Goal: Information Seeking & Learning: Learn about a topic

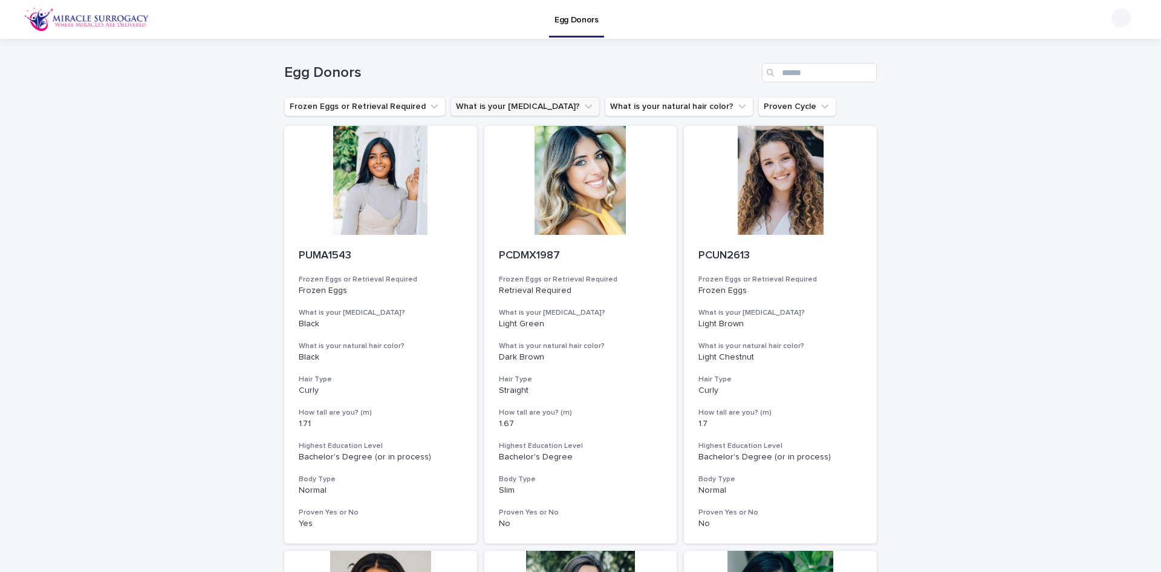
click at [585, 105] on icon "What is your eye color?" at bounding box center [588, 107] width 7 height 4
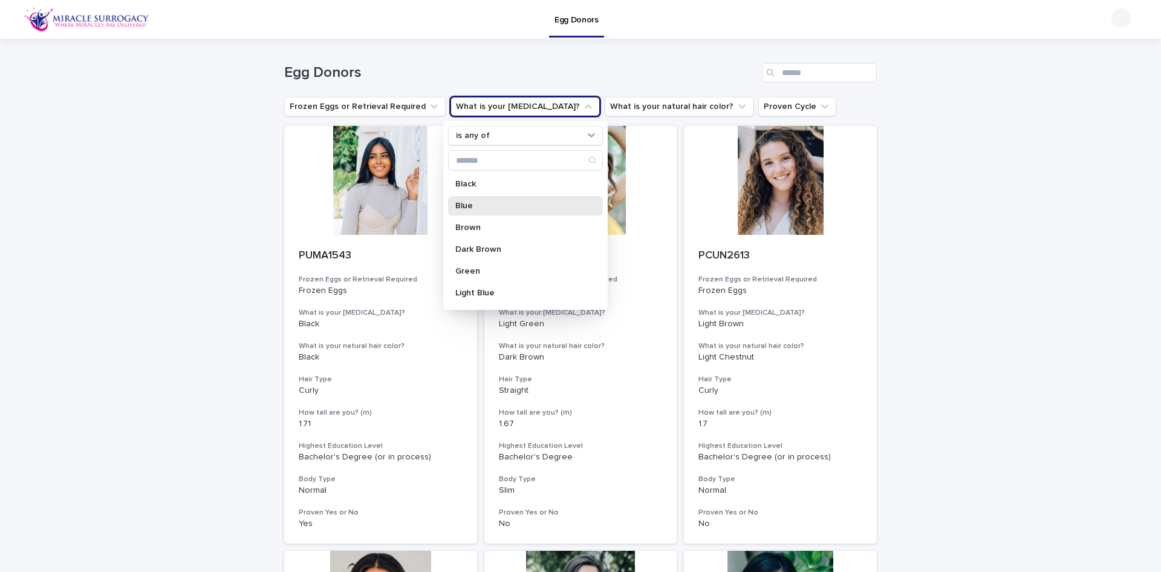
click at [495, 201] on div "Blue" at bounding box center [525, 205] width 155 height 19
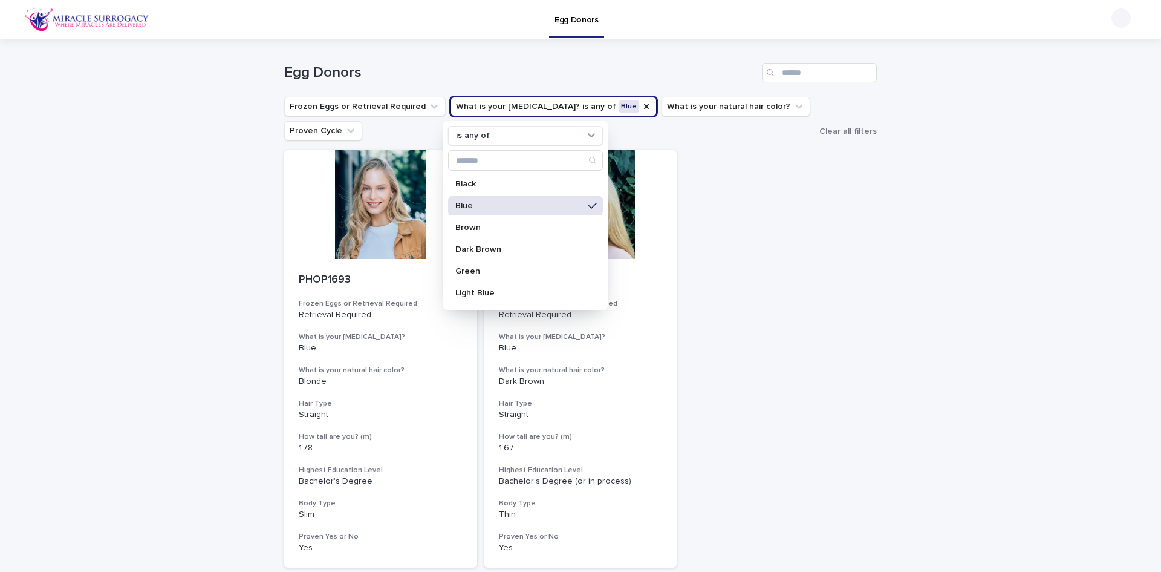
click at [1056, 225] on div "Loading... Saving… Loading... Saving… Egg Donors Frozen Eggs or Retrieval Requi…" at bounding box center [580, 348] width 1161 height 619
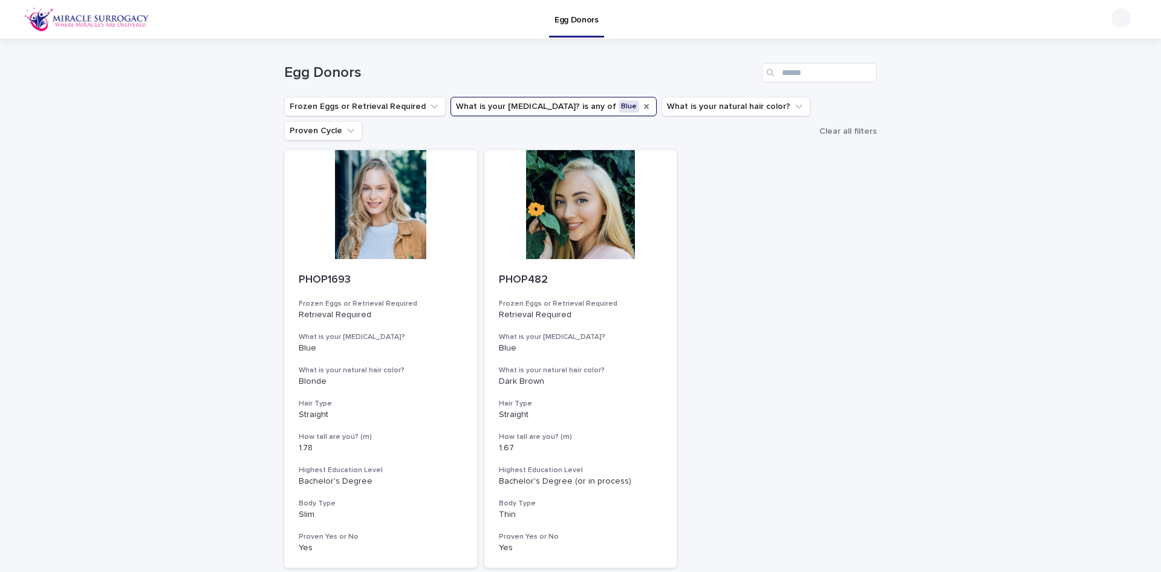
click at [644, 105] on icon "What is your eye color?" at bounding box center [646, 106] width 5 height 5
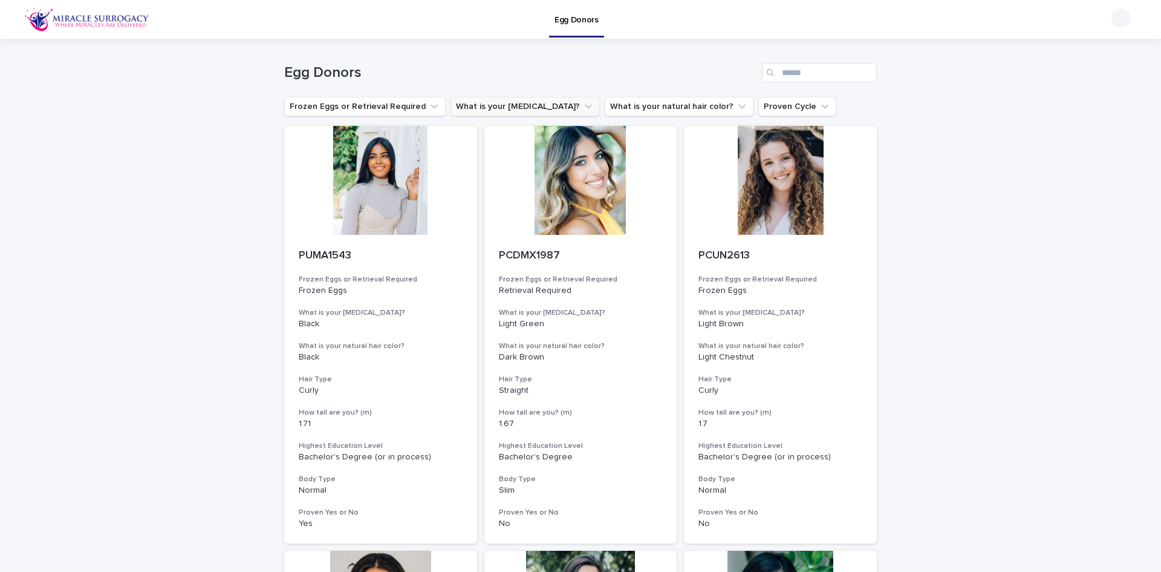
click at [582, 105] on icon "What is your eye color?" at bounding box center [588, 106] width 12 height 12
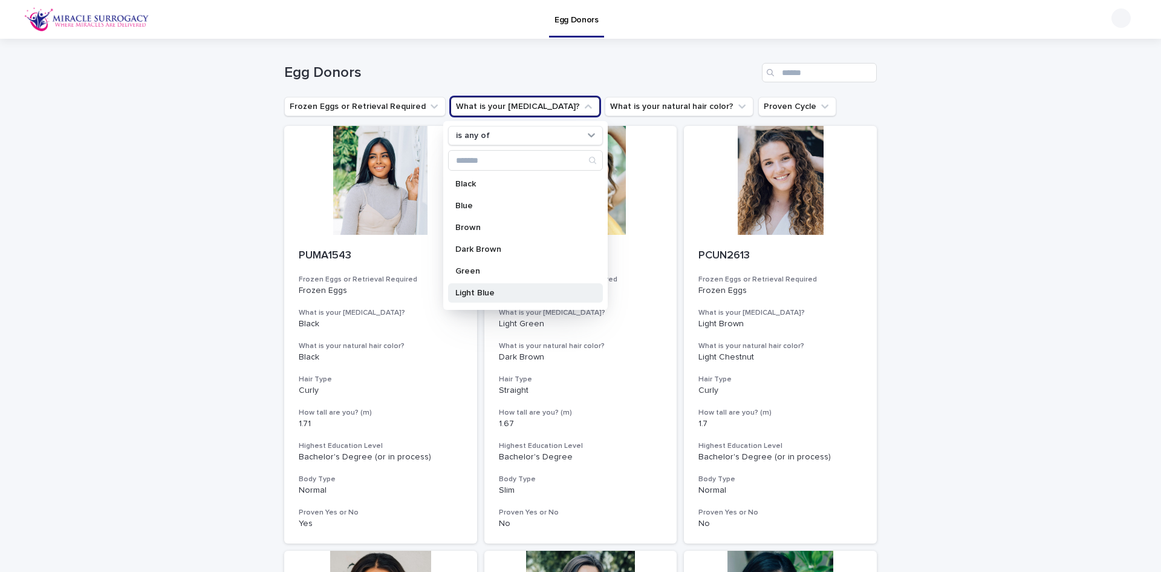
click at [507, 288] on div "Light Blue" at bounding box center [525, 292] width 155 height 19
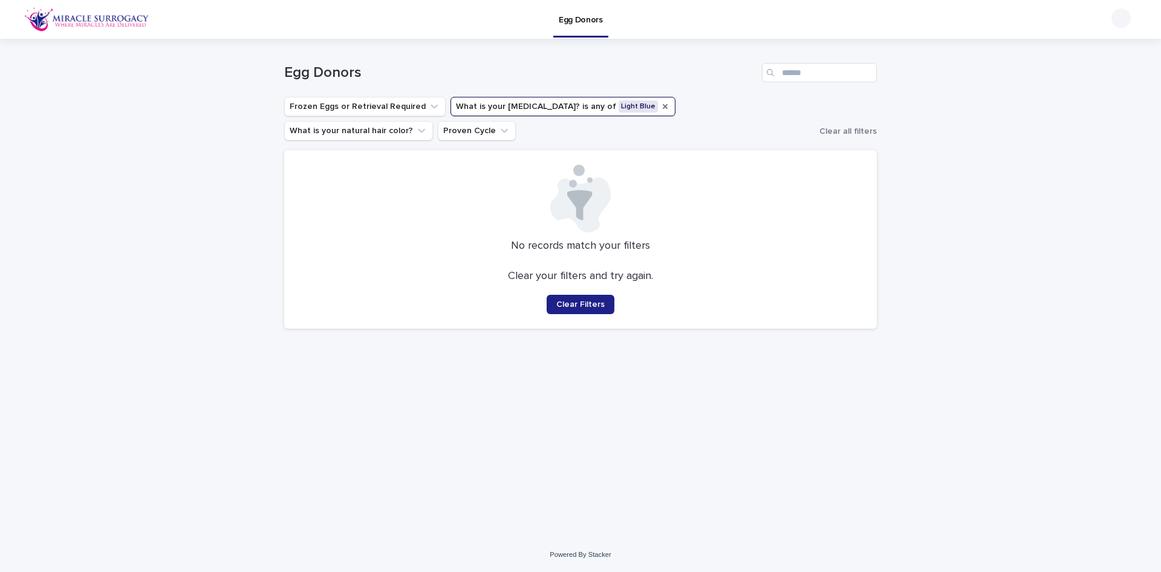
click at [660, 106] on icon "What is your eye color?" at bounding box center [665, 107] width 10 height 10
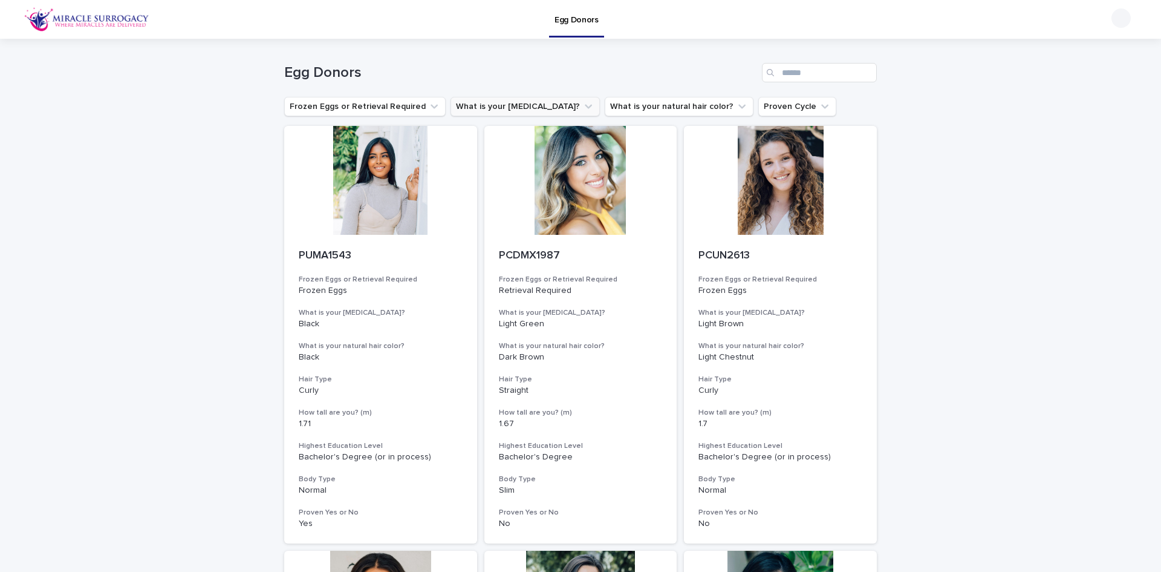
click at [582, 104] on icon "What is your eye color?" at bounding box center [588, 106] width 12 height 12
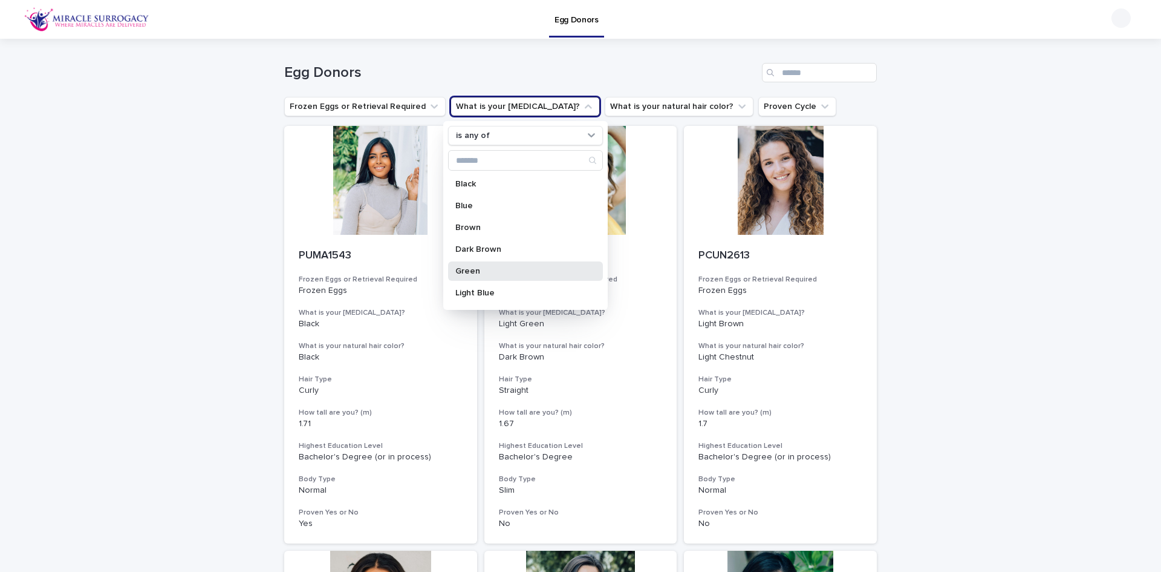
click at [490, 272] on p "Green" at bounding box center [519, 271] width 128 height 8
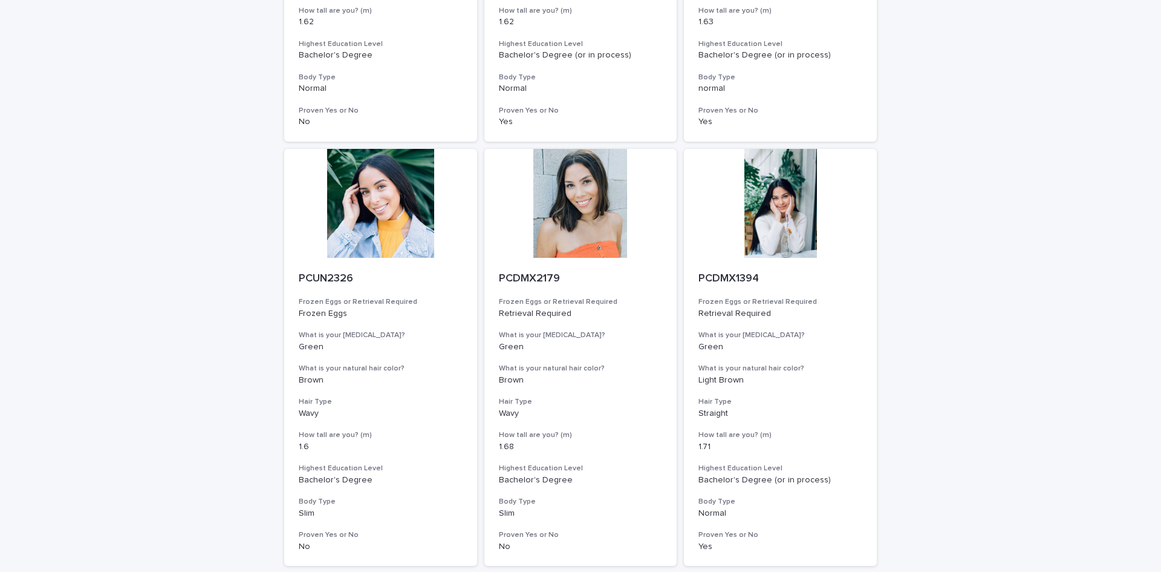
scroll to position [1331, 0]
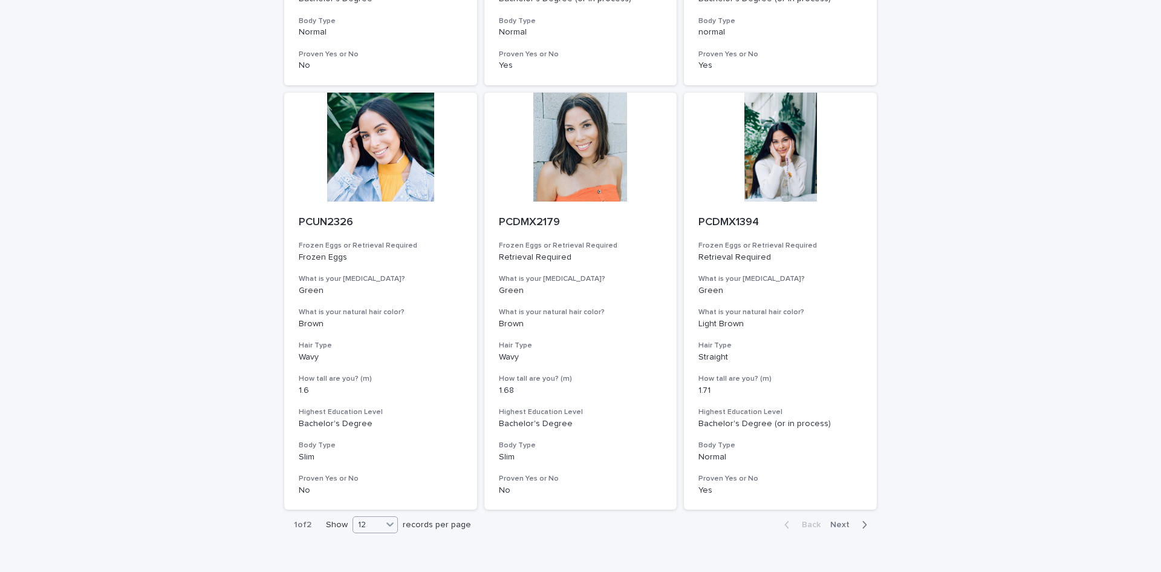
click at [386, 526] on icon at bounding box center [390, 524] width 12 height 12
click at [382, 509] on div "36" at bounding box center [372, 508] width 44 height 15
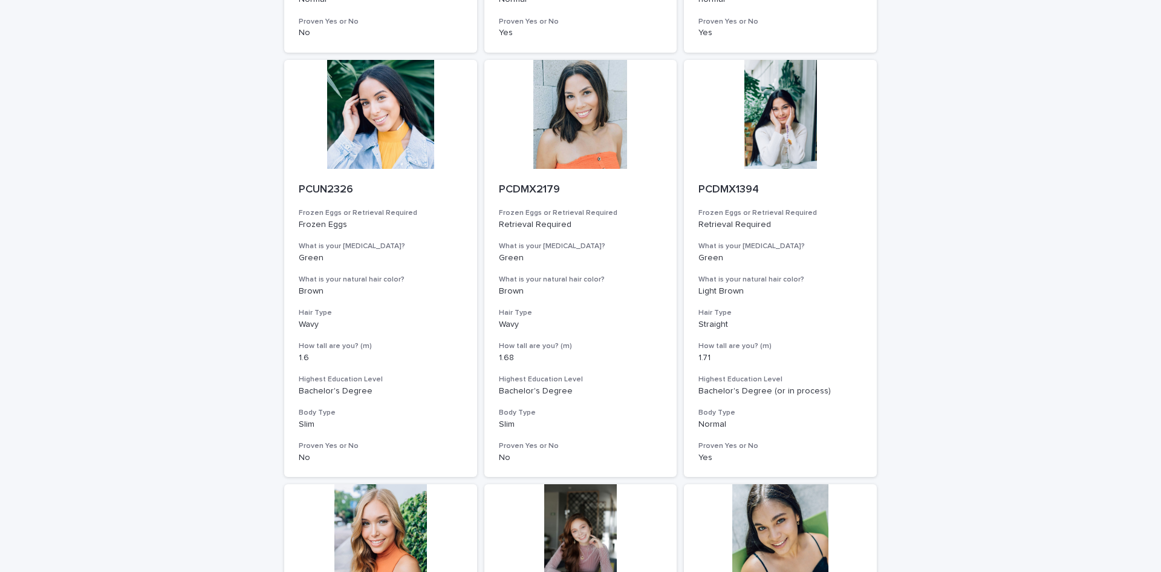
scroll to position [1334, 0]
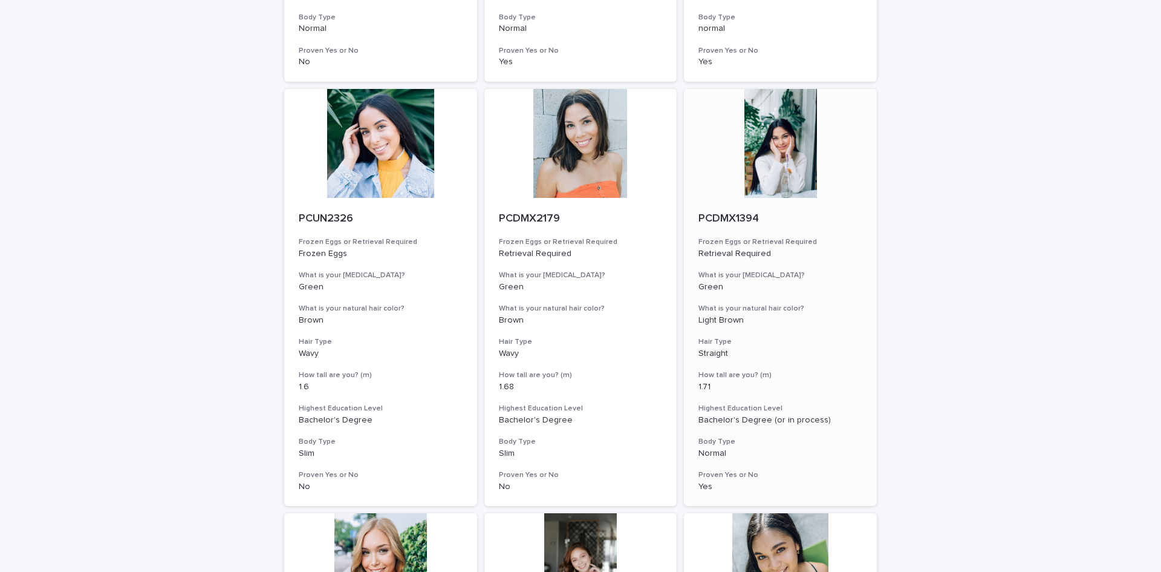
click at [788, 149] on div at bounding box center [780, 143] width 193 height 109
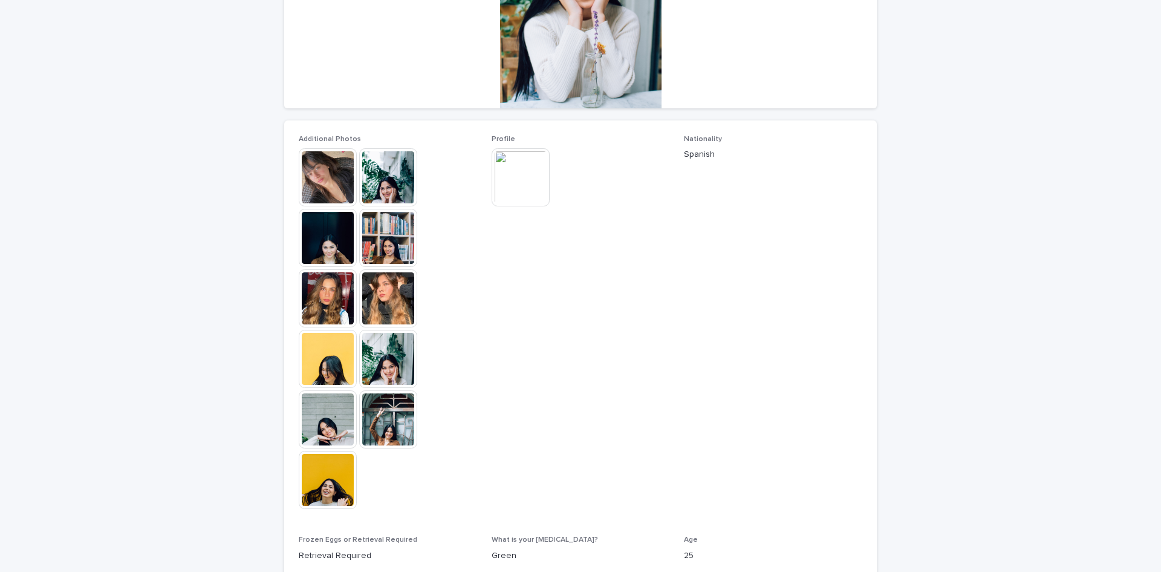
scroll to position [363, 0]
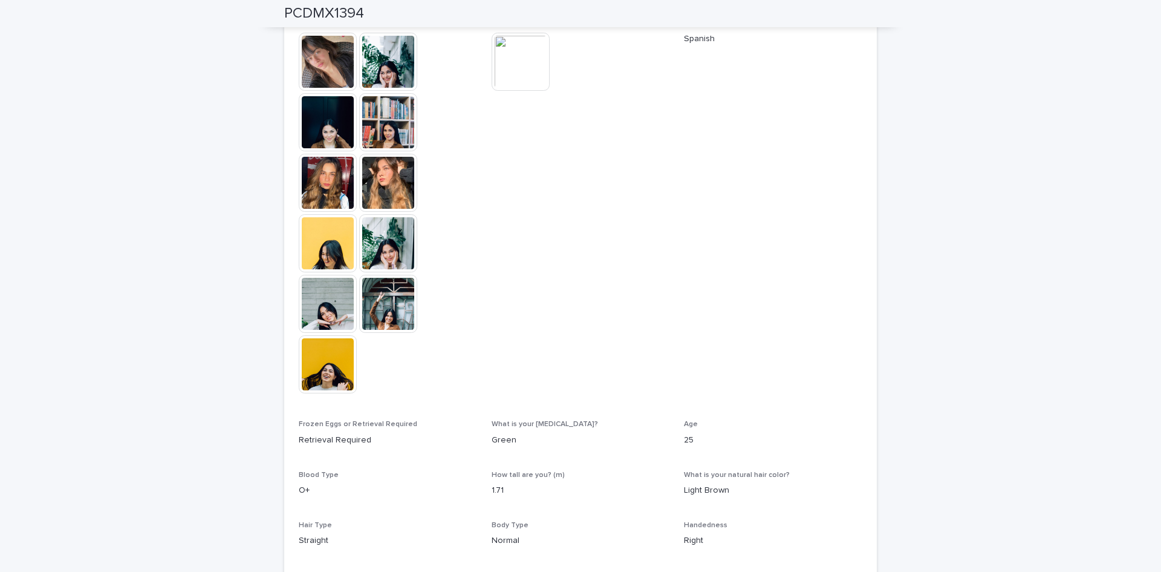
click at [336, 368] on img at bounding box center [328, 364] width 58 height 58
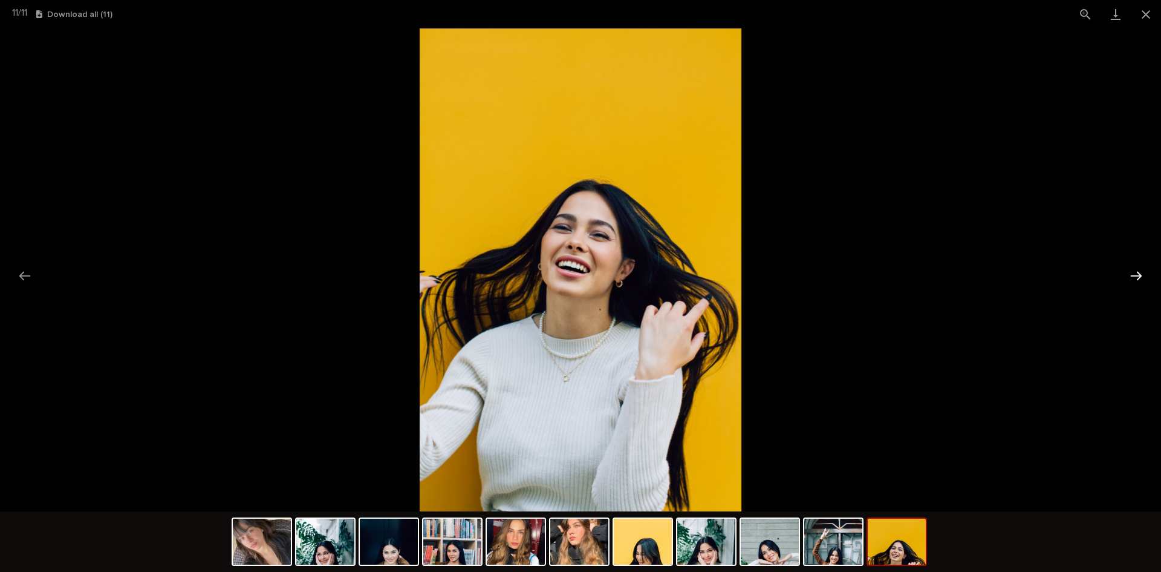
click at [1138, 272] on button "Next slide" at bounding box center [1136, 276] width 25 height 24
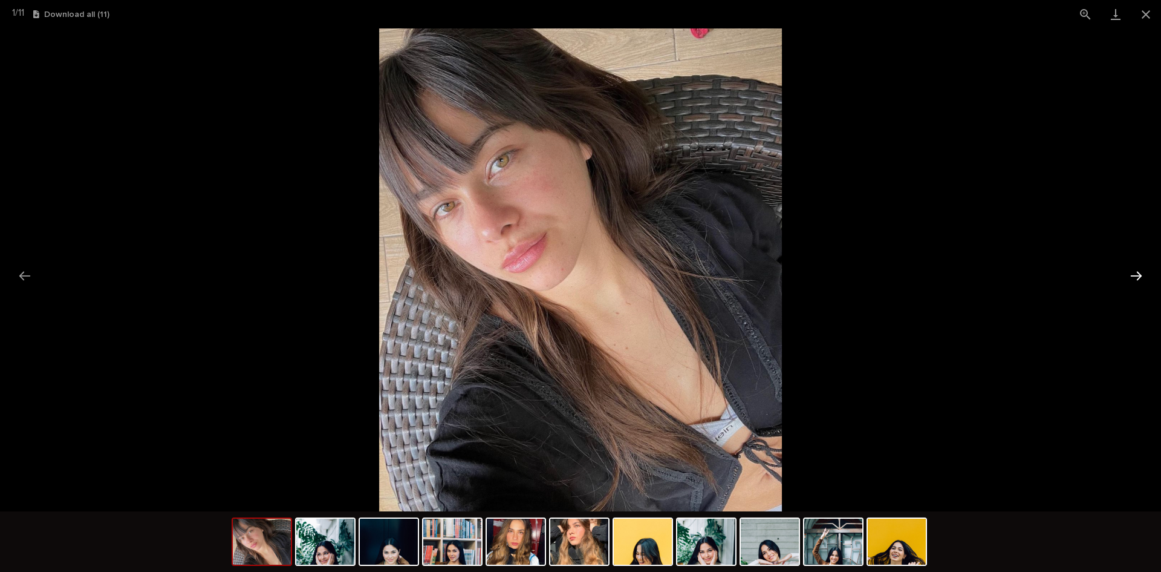
click at [1136, 272] on button "Next slide" at bounding box center [1136, 276] width 25 height 24
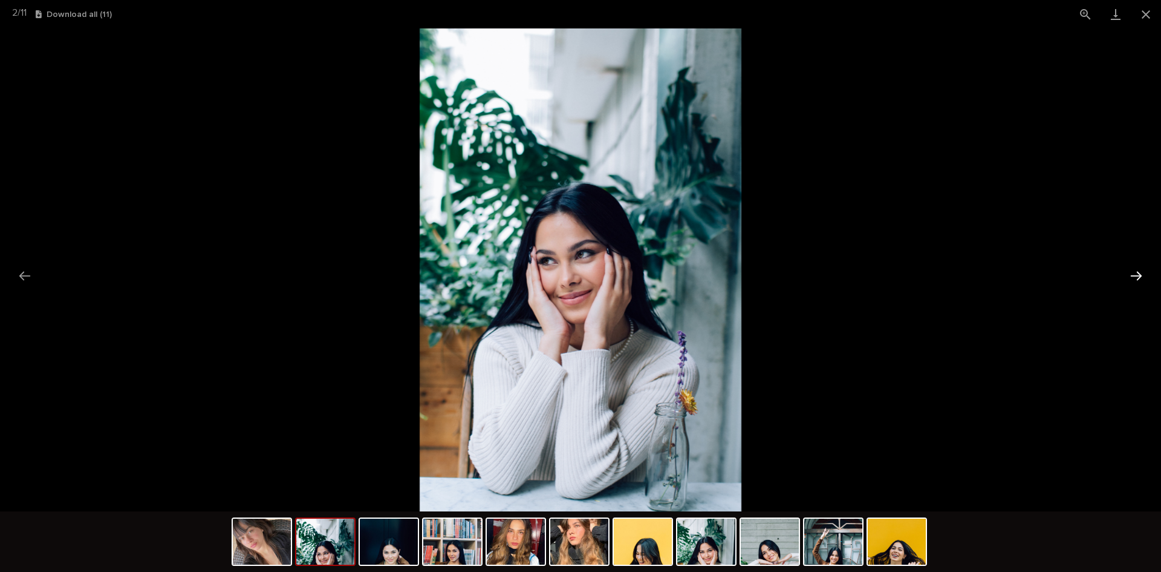
click at [1136, 272] on button "Next slide" at bounding box center [1136, 276] width 25 height 24
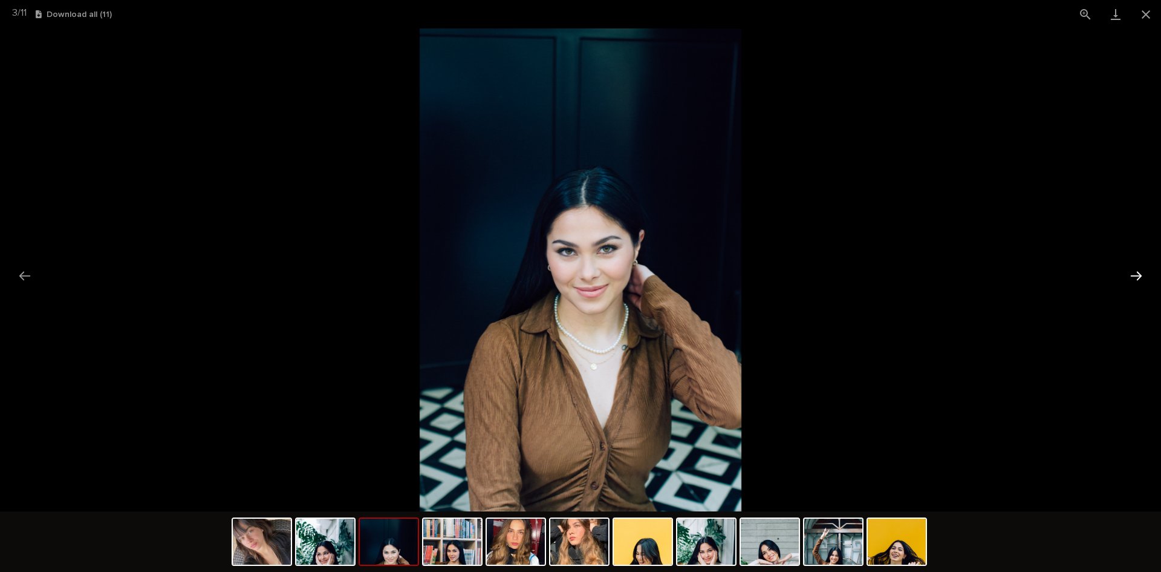
click at [1136, 272] on button "Next slide" at bounding box center [1136, 276] width 25 height 24
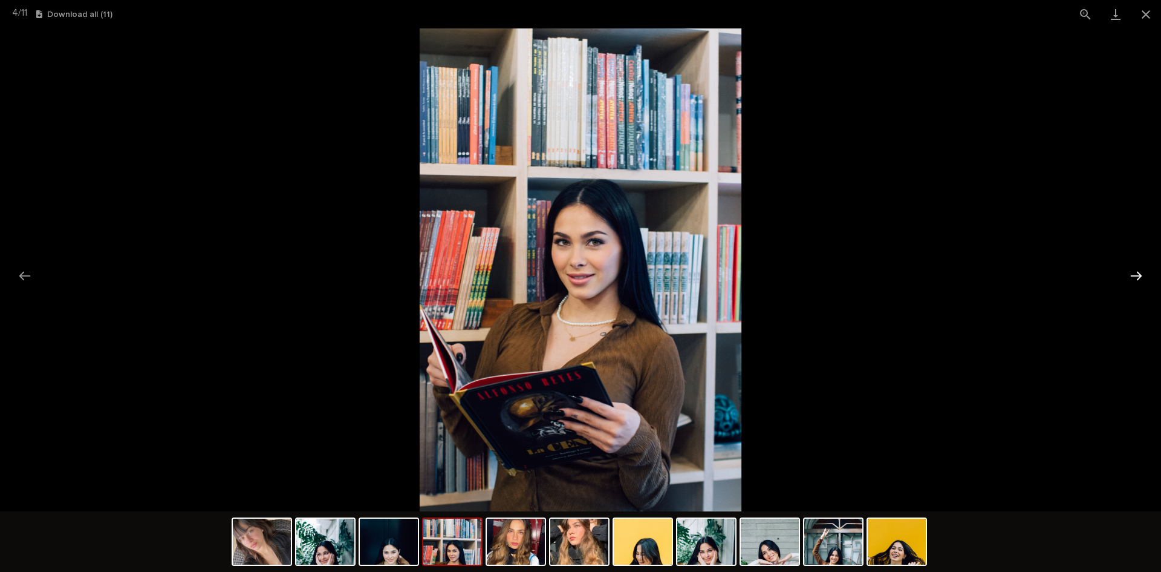
click at [1136, 272] on button "Next slide" at bounding box center [1136, 276] width 25 height 24
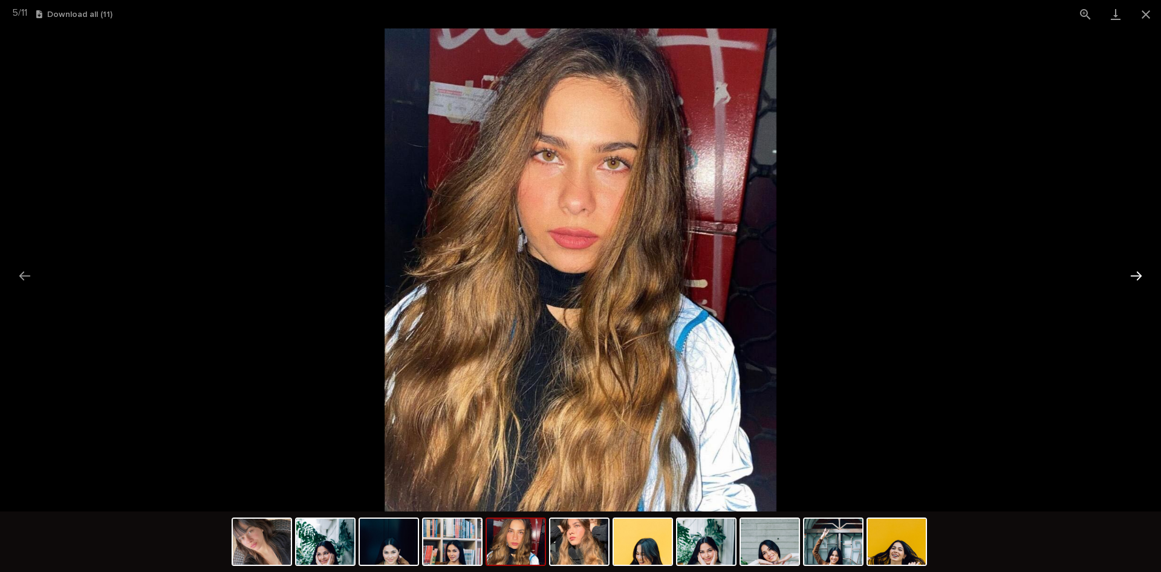
click at [1136, 272] on button "Next slide" at bounding box center [1136, 276] width 25 height 24
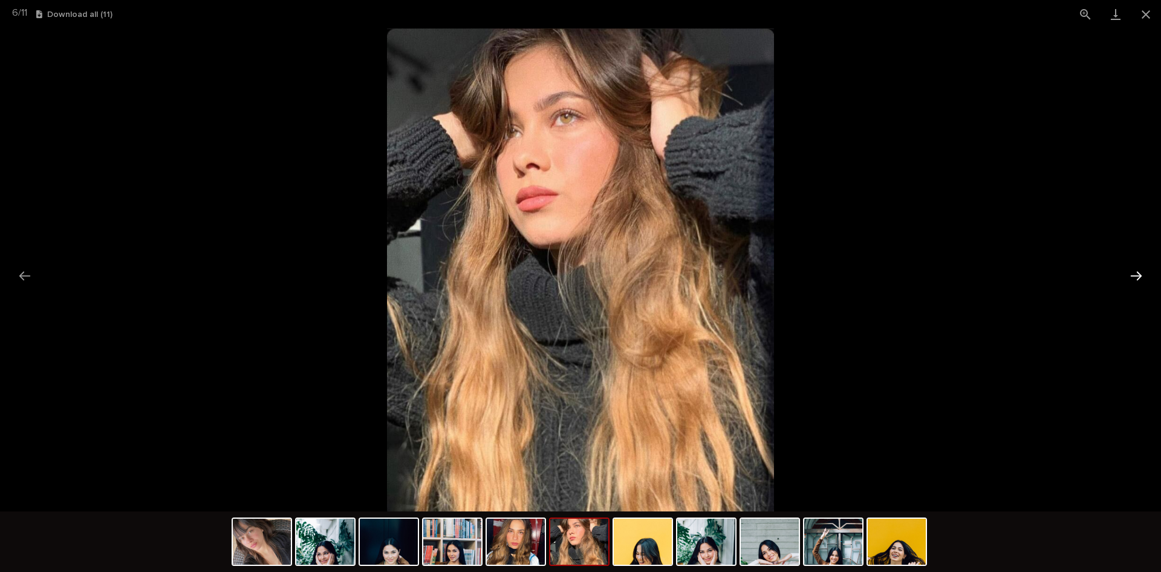
click at [1136, 272] on button "Next slide" at bounding box center [1136, 276] width 25 height 24
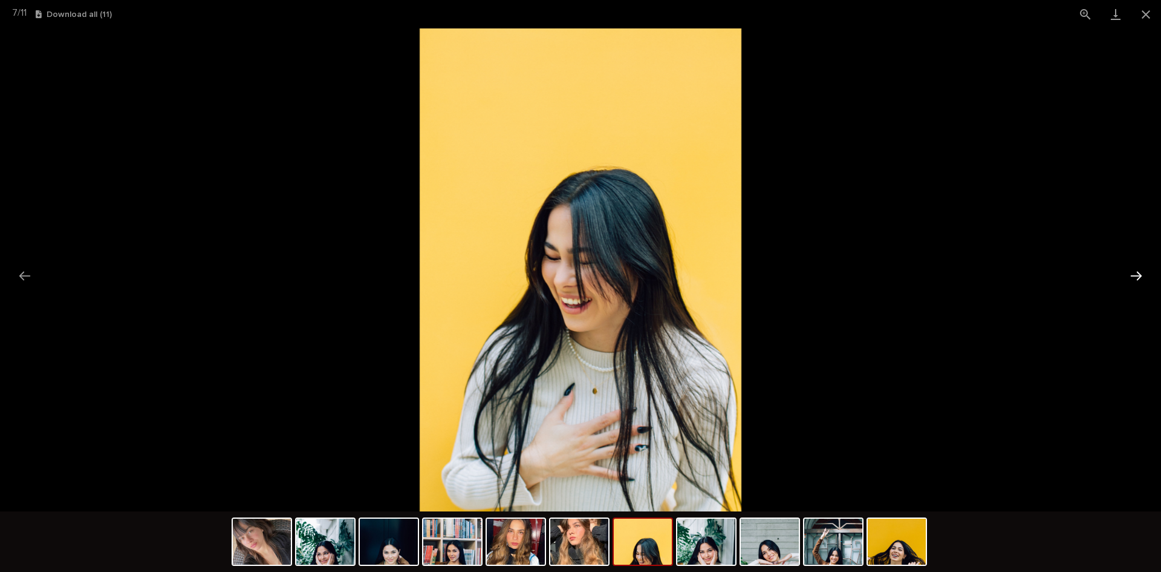
click at [1136, 272] on button "Next slide" at bounding box center [1136, 276] width 25 height 24
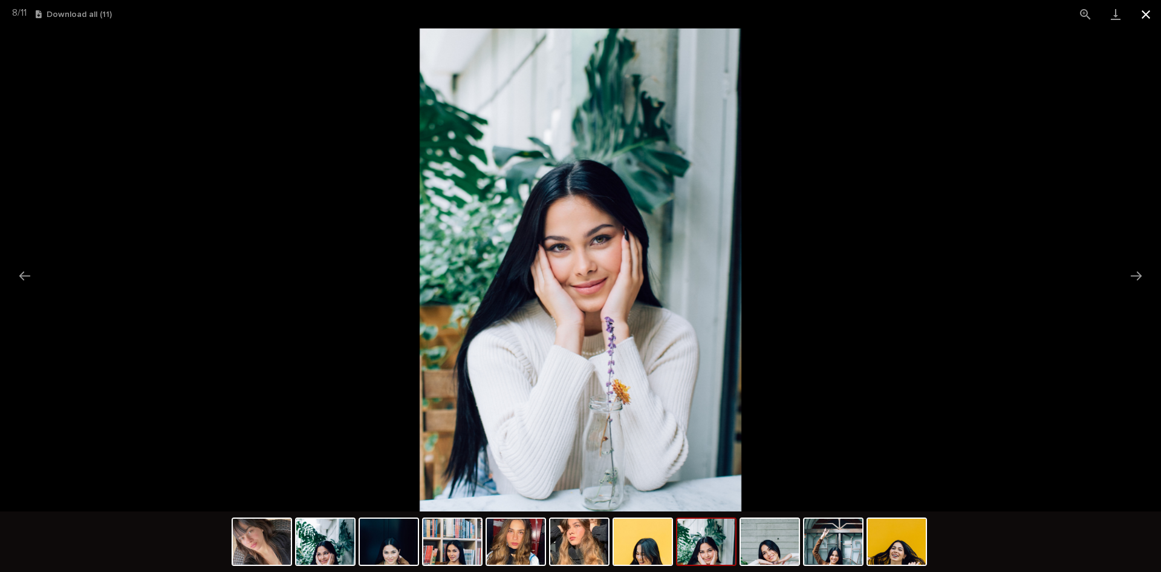
scroll to position [0, 0]
drag, startPoint x: 1138, startPoint y: 31, endPoint x: 1145, endPoint y: 32, distance: 7.4
drag, startPoint x: 1145, startPoint y: 32, endPoint x: 1147, endPoint y: 15, distance: 17.0
click at [1147, 15] on button "Close gallery" at bounding box center [1146, 14] width 30 height 28
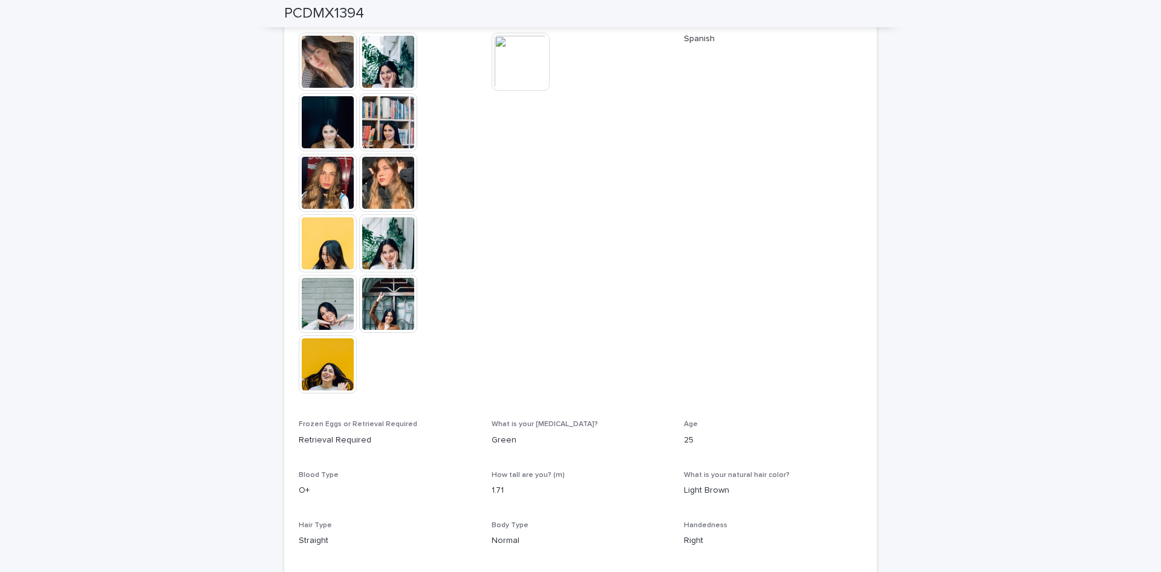
click at [517, 57] on img at bounding box center [521, 62] width 58 height 58
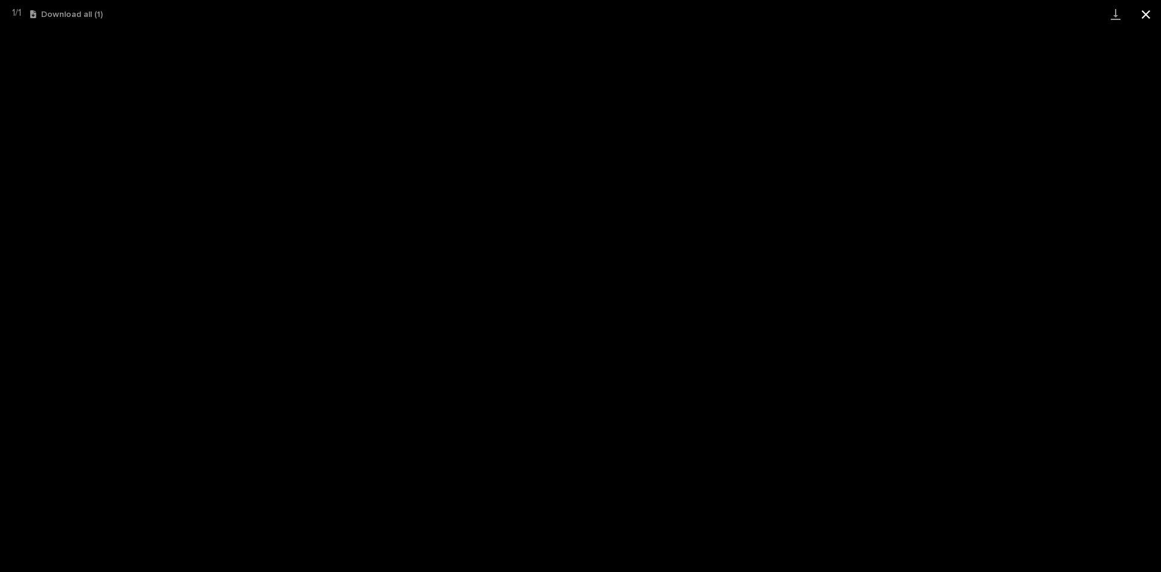
click at [1150, 14] on button "Close gallery" at bounding box center [1146, 14] width 30 height 28
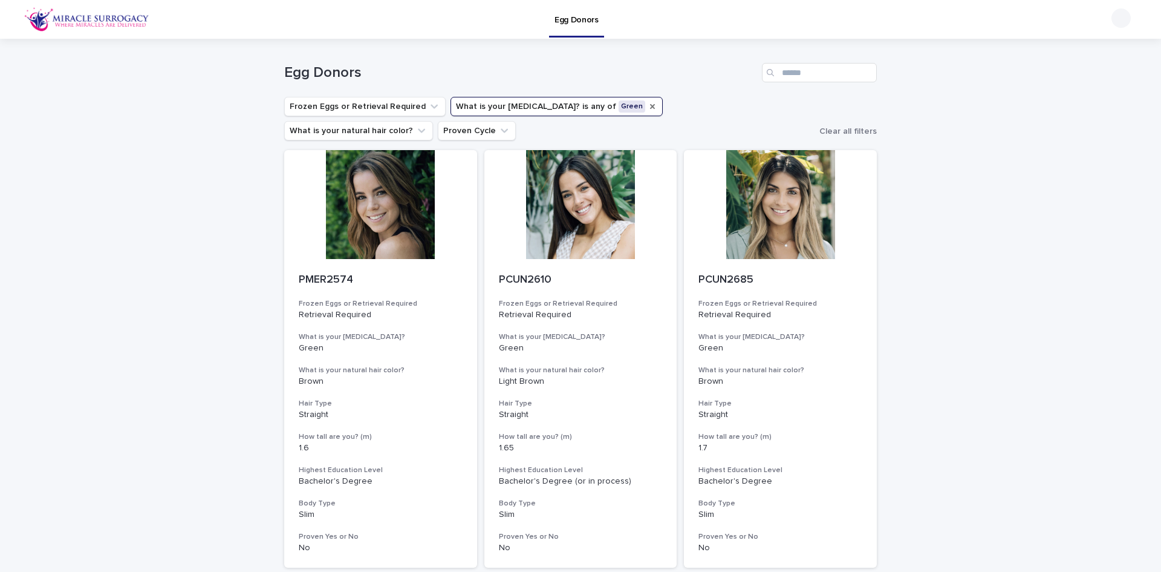
click at [648, 102] on icon "What is your eye color?" at bounding box center [653, 107] width 10 height 10
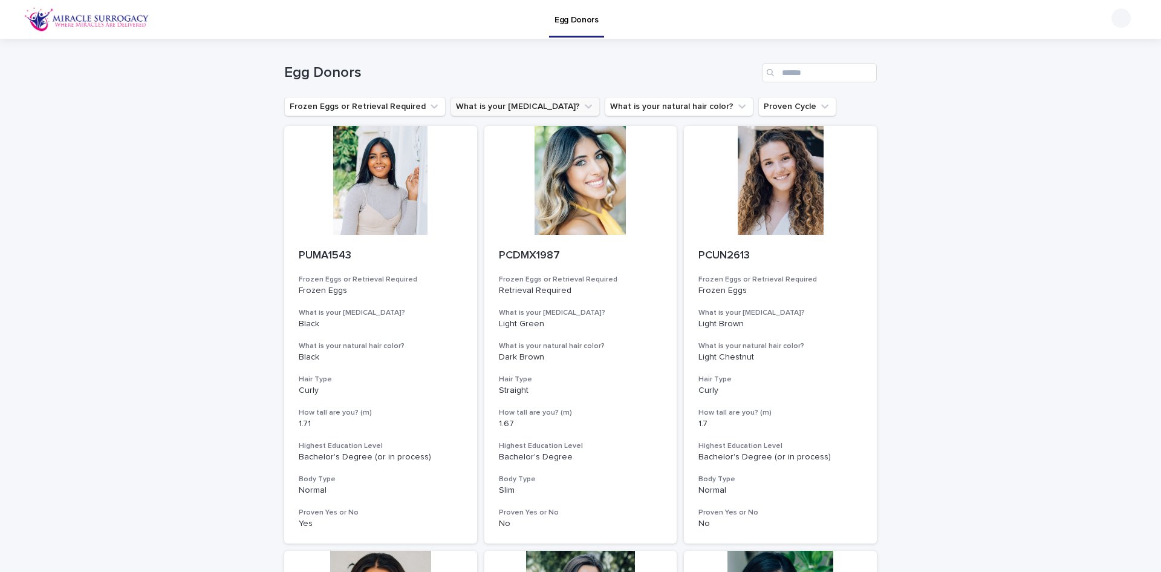
click at [582, 103] on icon "What is your eye color?" at bounding box center [588, 106] width 12 height 12
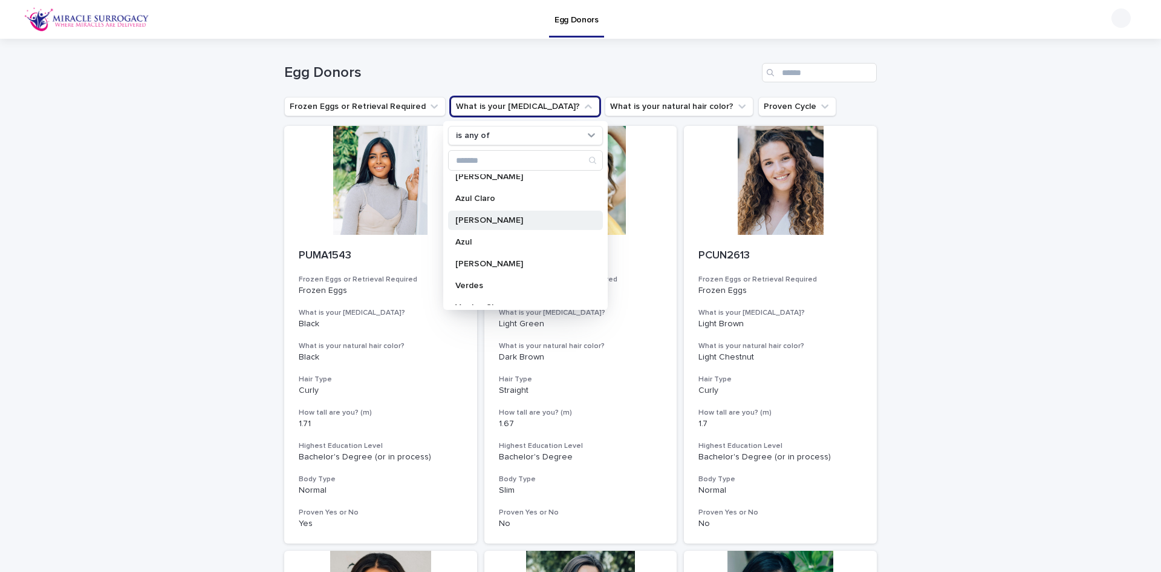
scroll to position [121, 0]
click at [478, 215] on p "Light Green" at bounding box center [519, 215] width 128 height 8
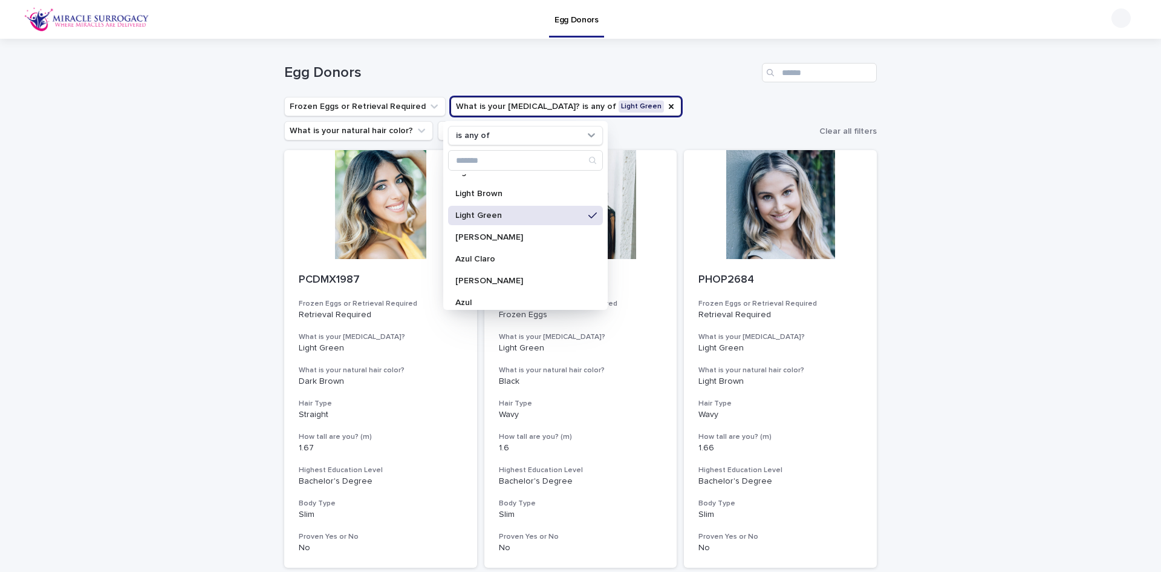
click at [1024, 246] on div "Loading... Saving… Loading... Saving… Egg Donors Frozen Eggs or Retrieval Requi…" at bounding box center [580, 560] width 1161 height 1043
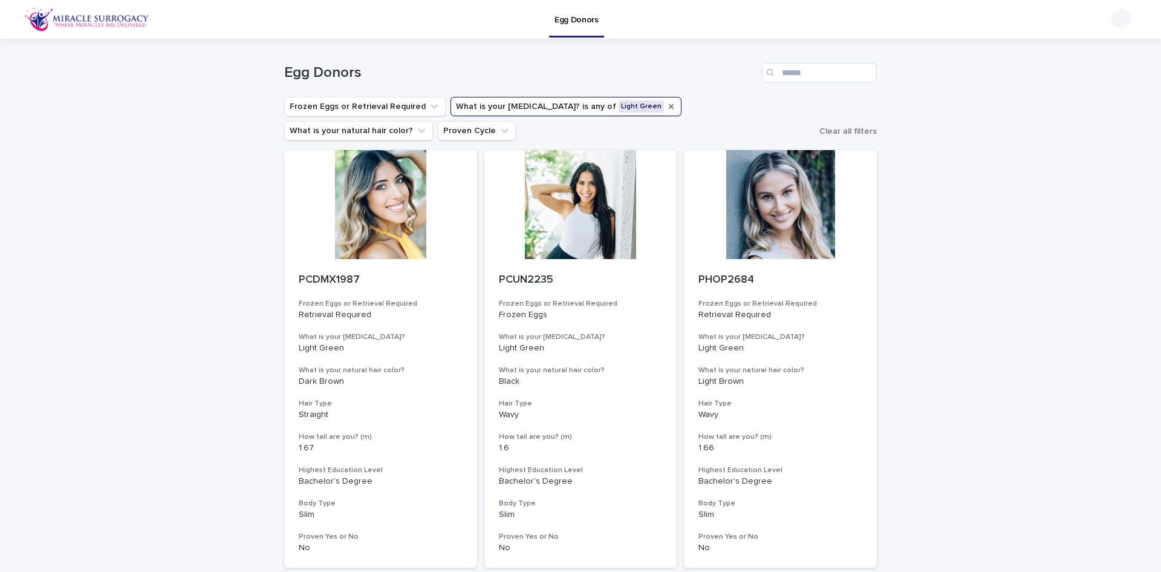
click at [667, 108] on icon "What is your eye color?" at bounding box center [672, 107] width 10 height 10
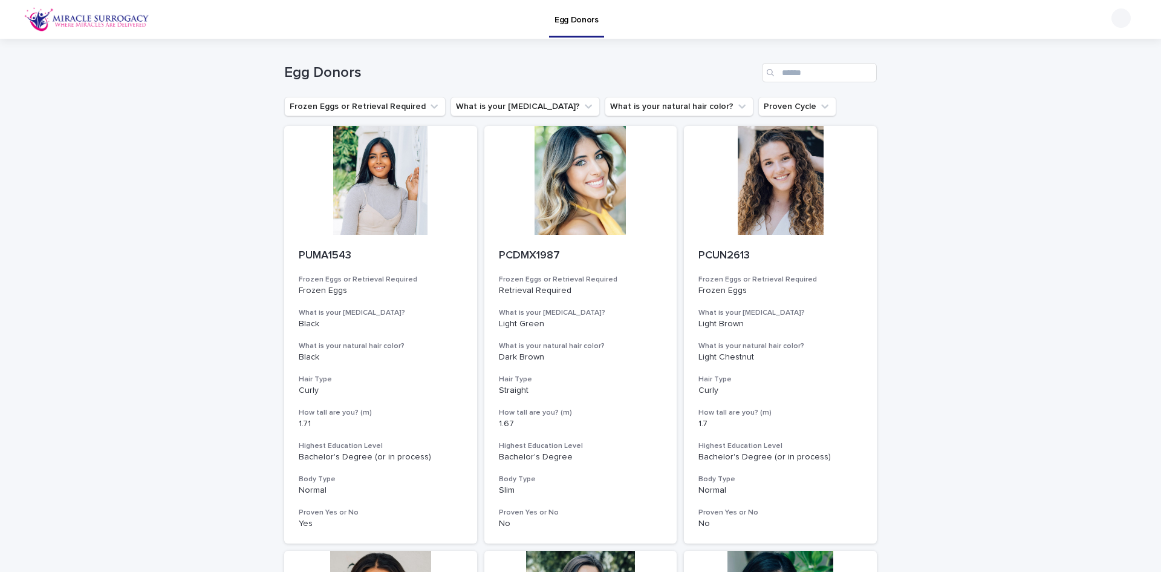
click at [585, 106] on icon "What is your eye color?" at bounding box center [588, 107] width 7 height 4
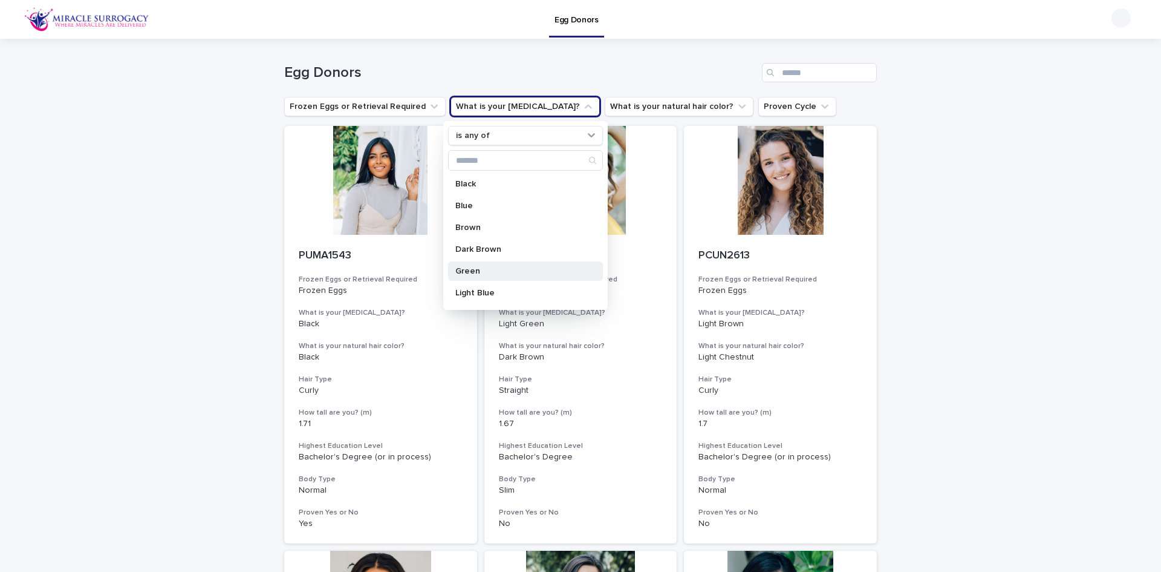
click at [490, 271] on p "Green" at bounding box center [519, 271] width 128 height 8
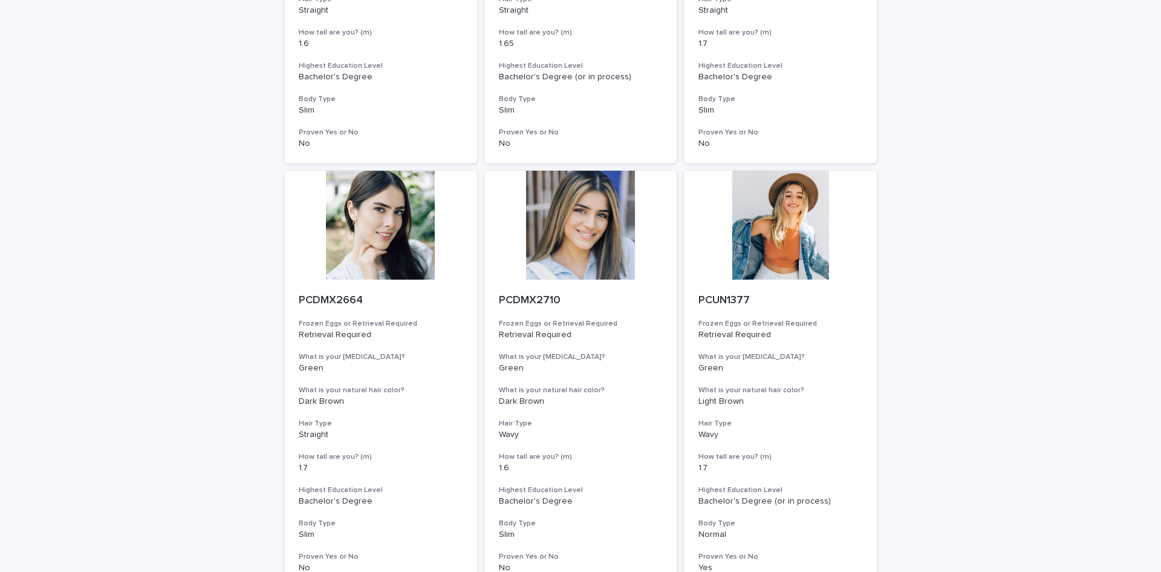
scroll to position [544, 0]
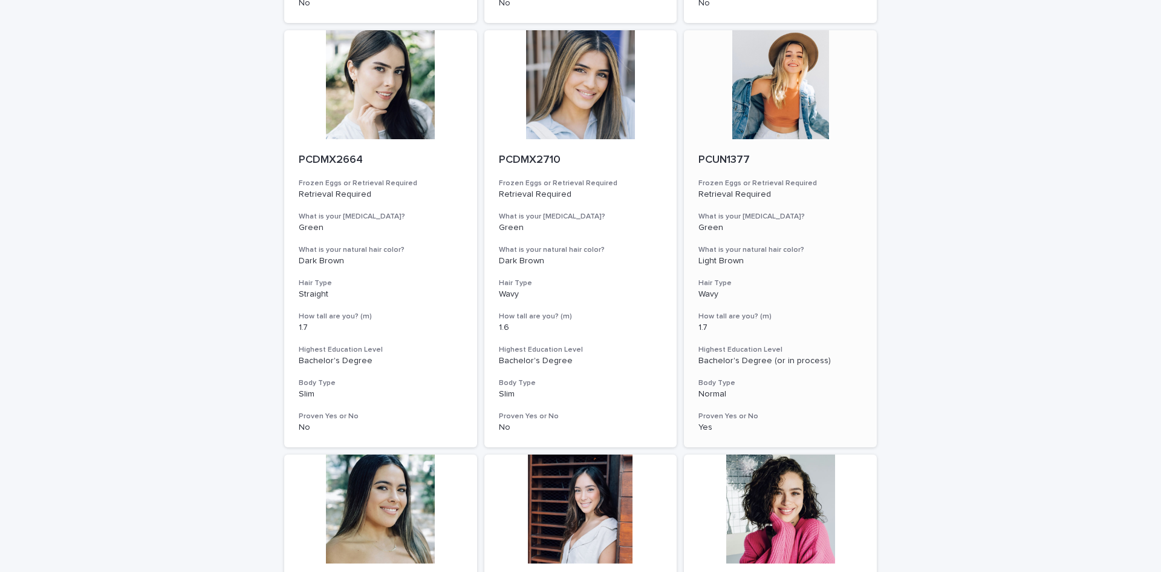
click at [792, 91] on div at bounding box center [780, 84] width 193 height 109
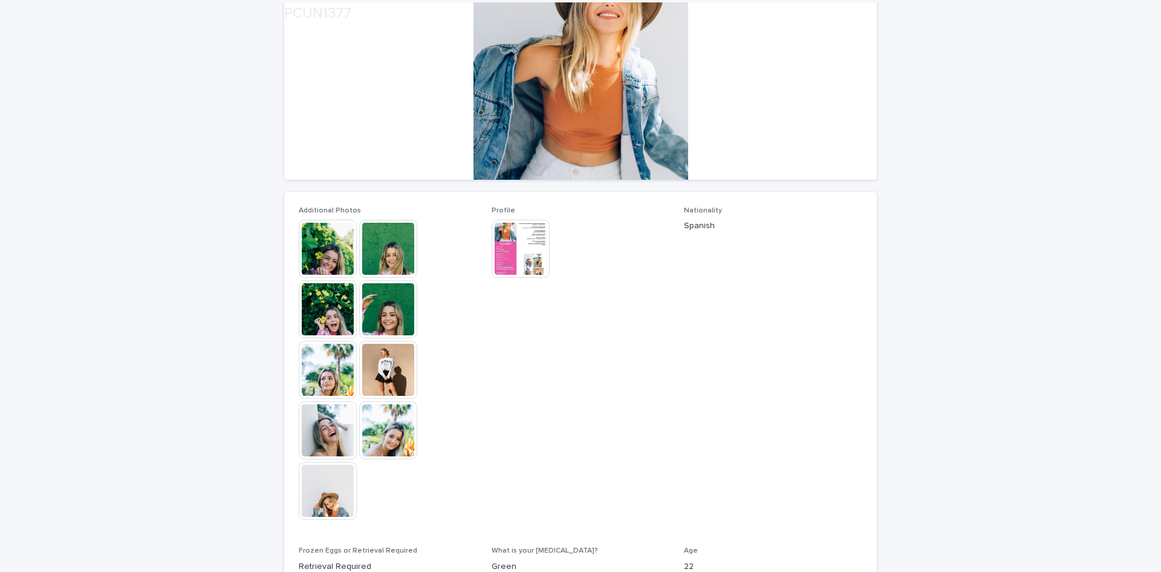
scroll to position [181, 0]
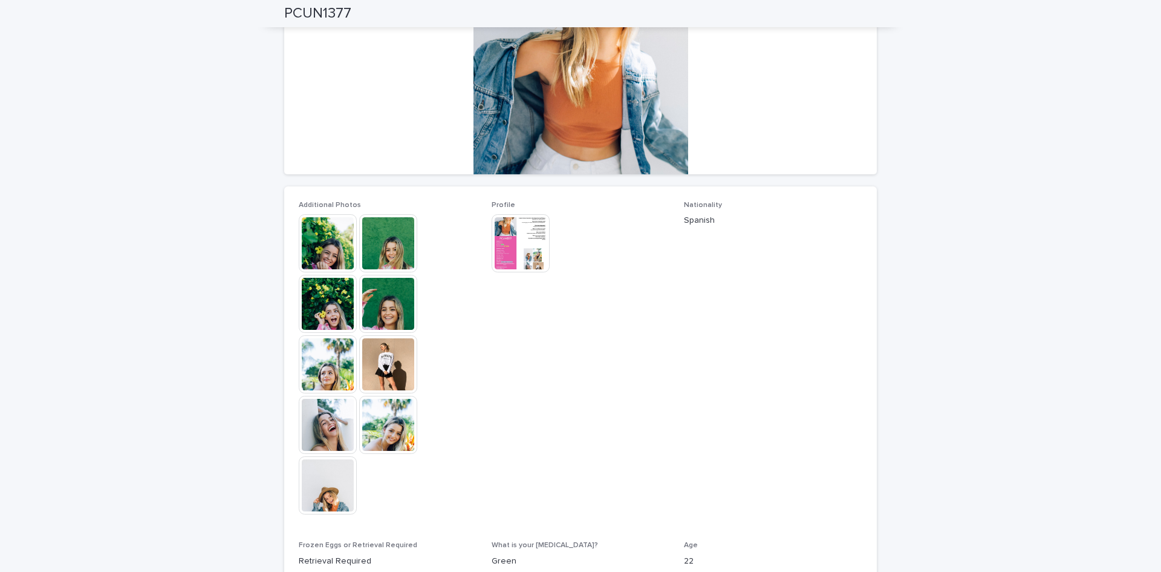
click at [388, 311] on img at bounding box center [388, 304] width 58 height 58
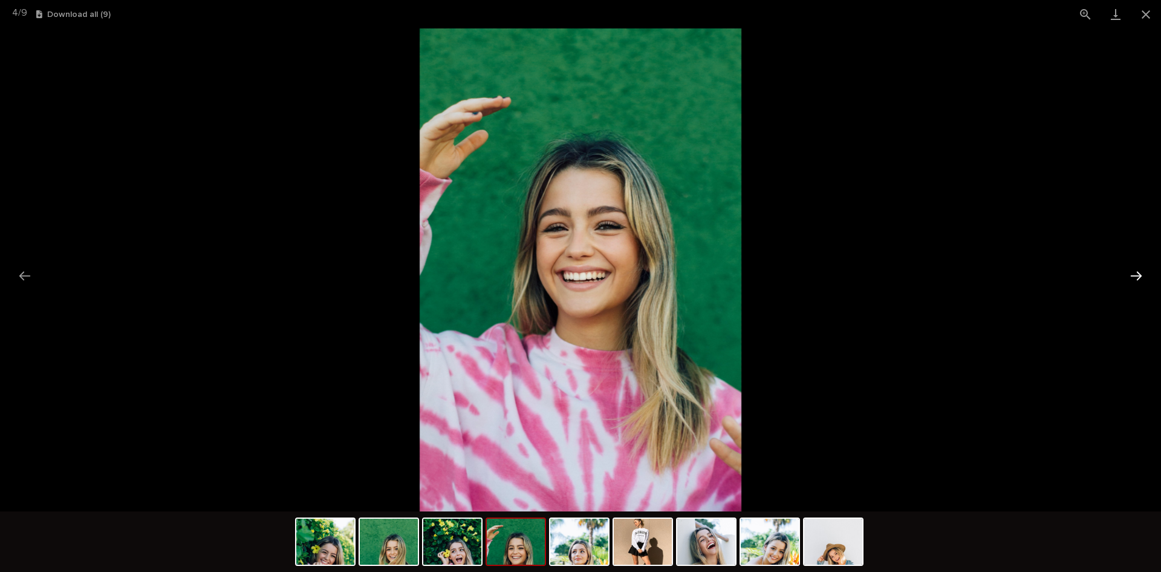
click at [1138, 270] on button "Next slide" at bounding box center [1136, 276] width 25 height 24
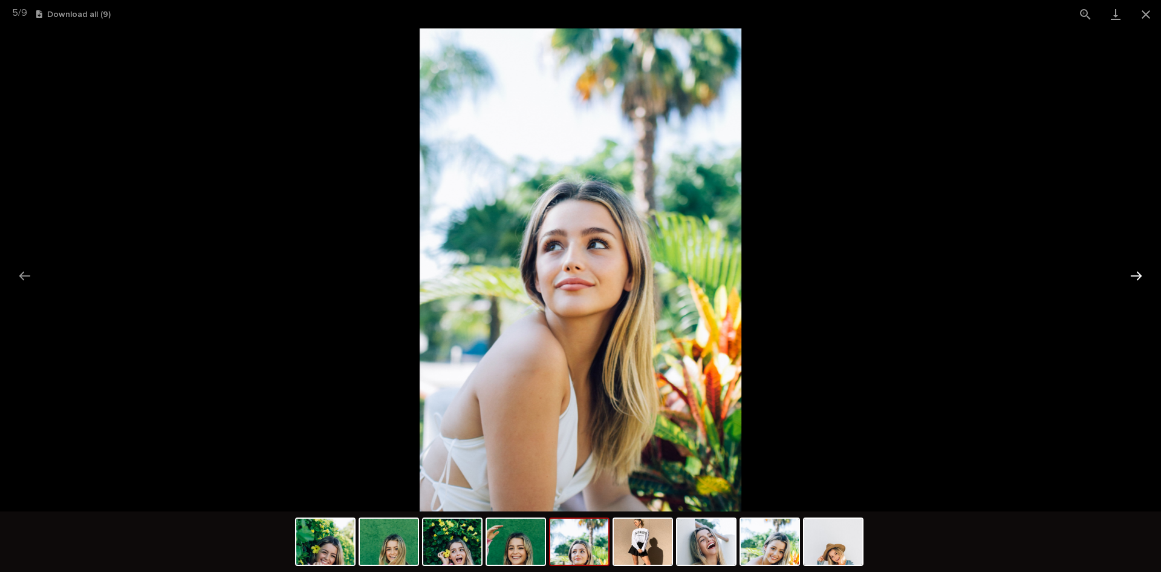
click at [1138, 270] on button "Next slide" at bounding box center [1136, 276] width 25 height 24
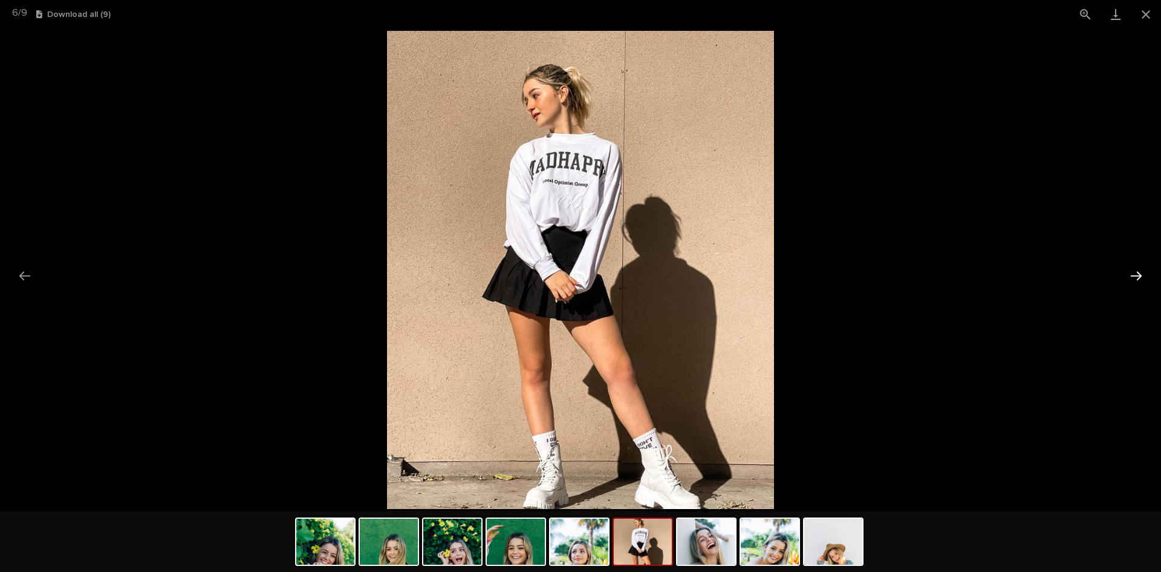
click at [1138, 270] on button "Next slide" at bounding box center [1136, 276] width 25 height 24
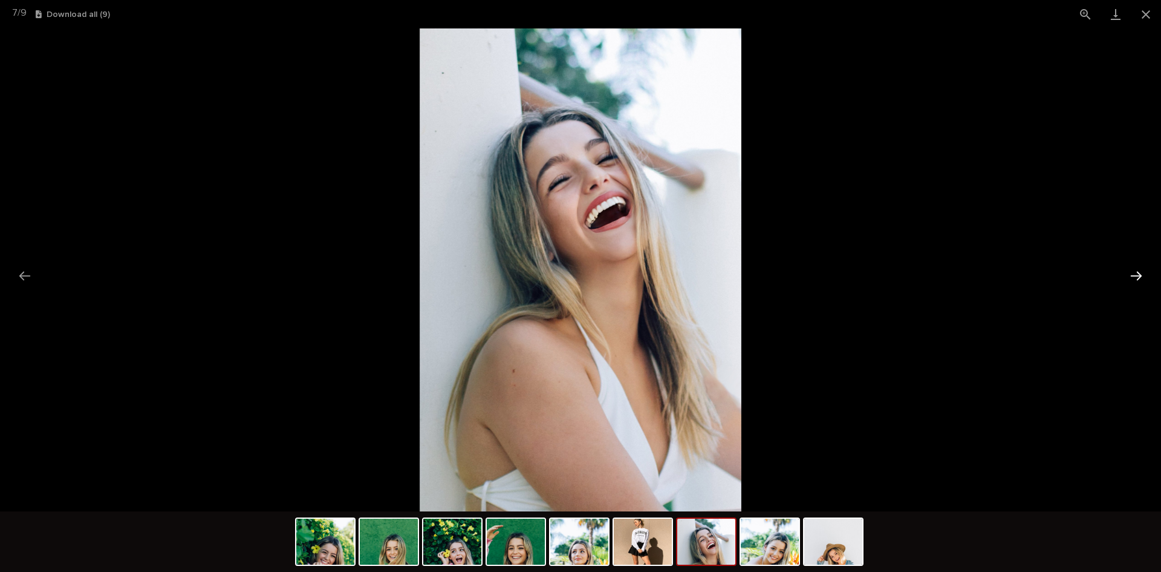
click at [1136, 275] on button "Next slide" at bounding box center [1136, 276] width 25 height 24
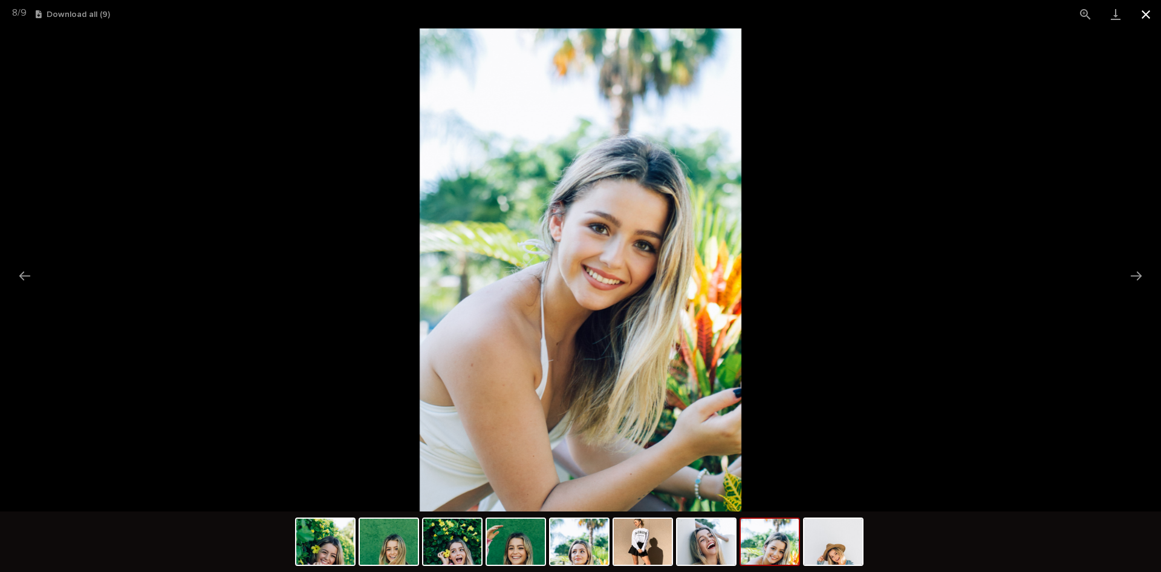
click at [1141, 17] on button "Close gallery" at bounding box center [1146, 14] width 30 height 28
